Goal: Task Accomplishment & Management: Manage account settings

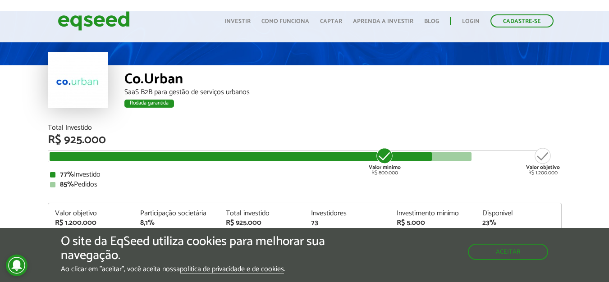
scroll to position [45, 0]
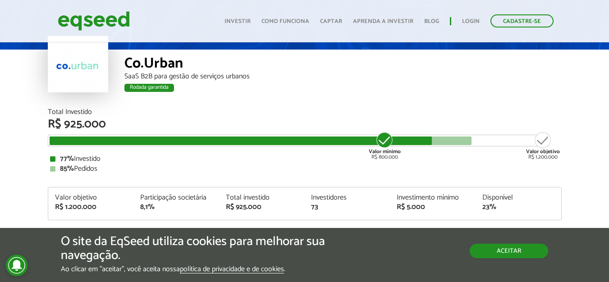
click at [520, 250] on button "Aceitar" at bounding box center [509, 251] width 78 height 14
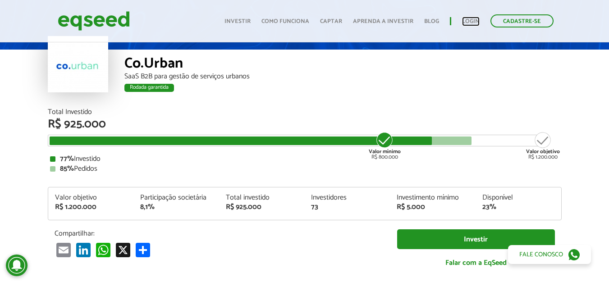
click at [473, 18] on link "Login" at bounding box center [471, 21] width 18 height 6
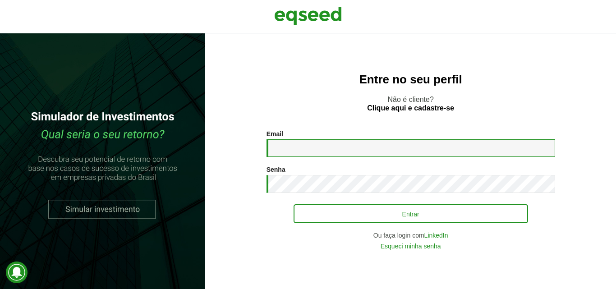
type input "**********"
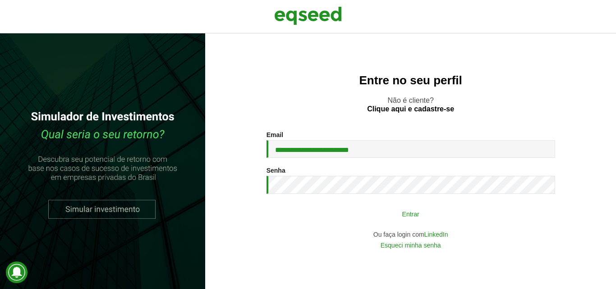
click at [431, 215] on button "Entrar" at bounding box center [411, 213] width 234 height 17
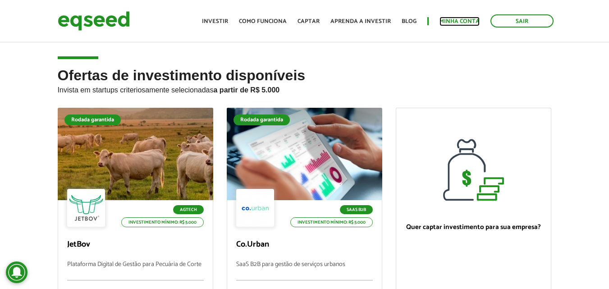
click at [455, 20] on link "Minha conta" at bounding box center [460, 21] width 40 height 6
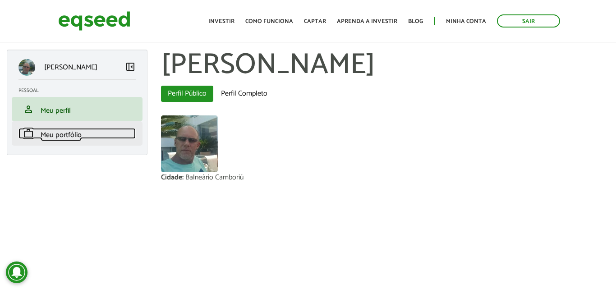
click at [69, 134] on span "Meu portfólio" at bounding box center [61, 135] width 41 height 12
